Goal: Navigation & Orientation: Find specific page/section

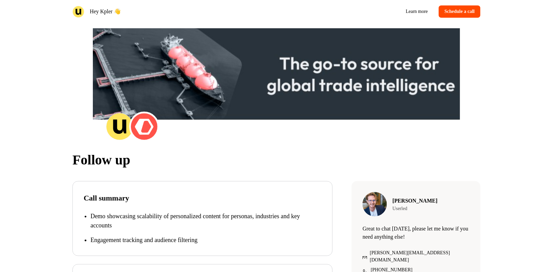
click at [81, 8] on img at bounding box center [78, 12] width 12 height 12
